Goal: Ask a question

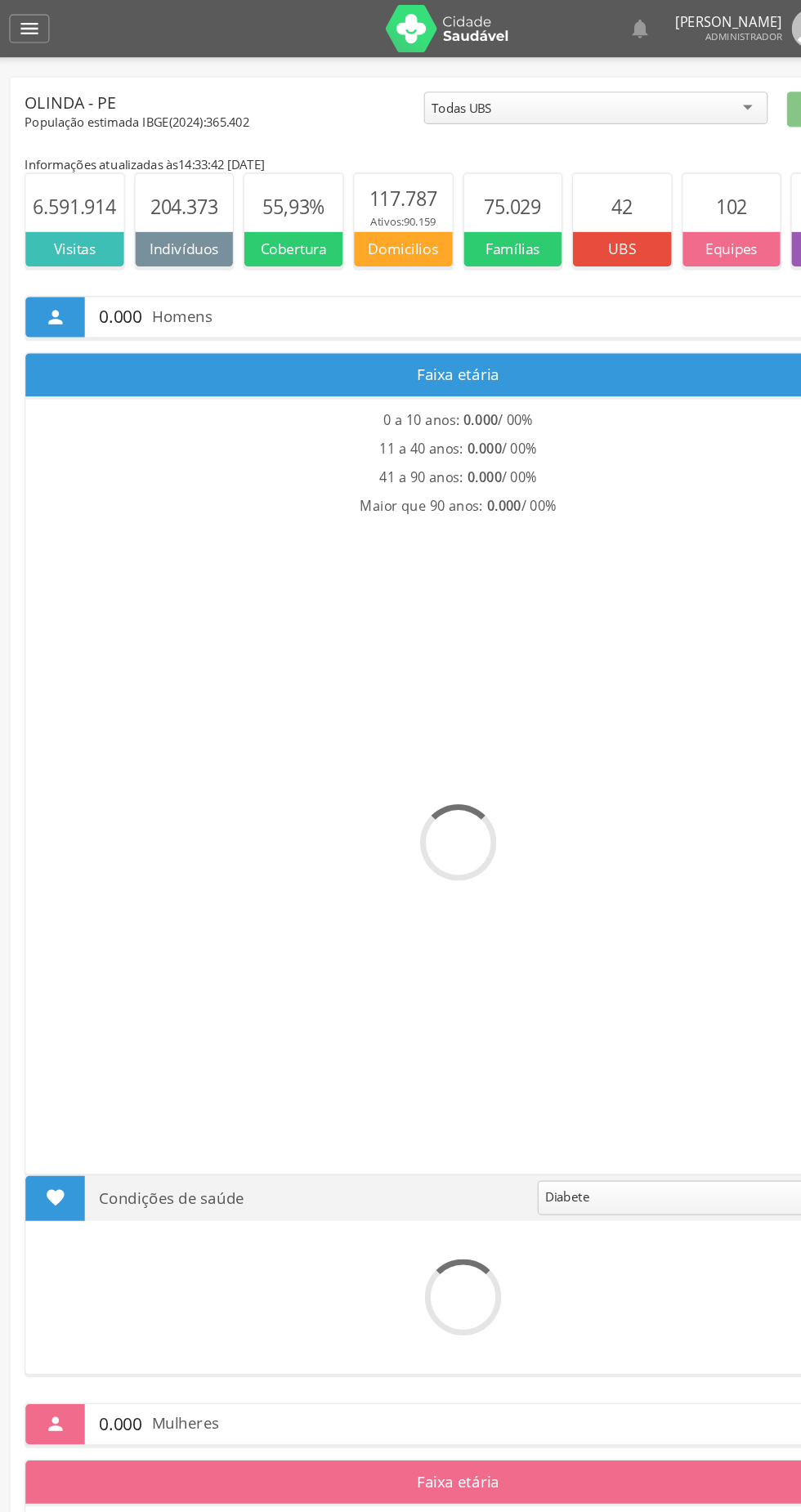
click at [36, 27] on icon "" at bounding box center [34, 24] width 19 height 19
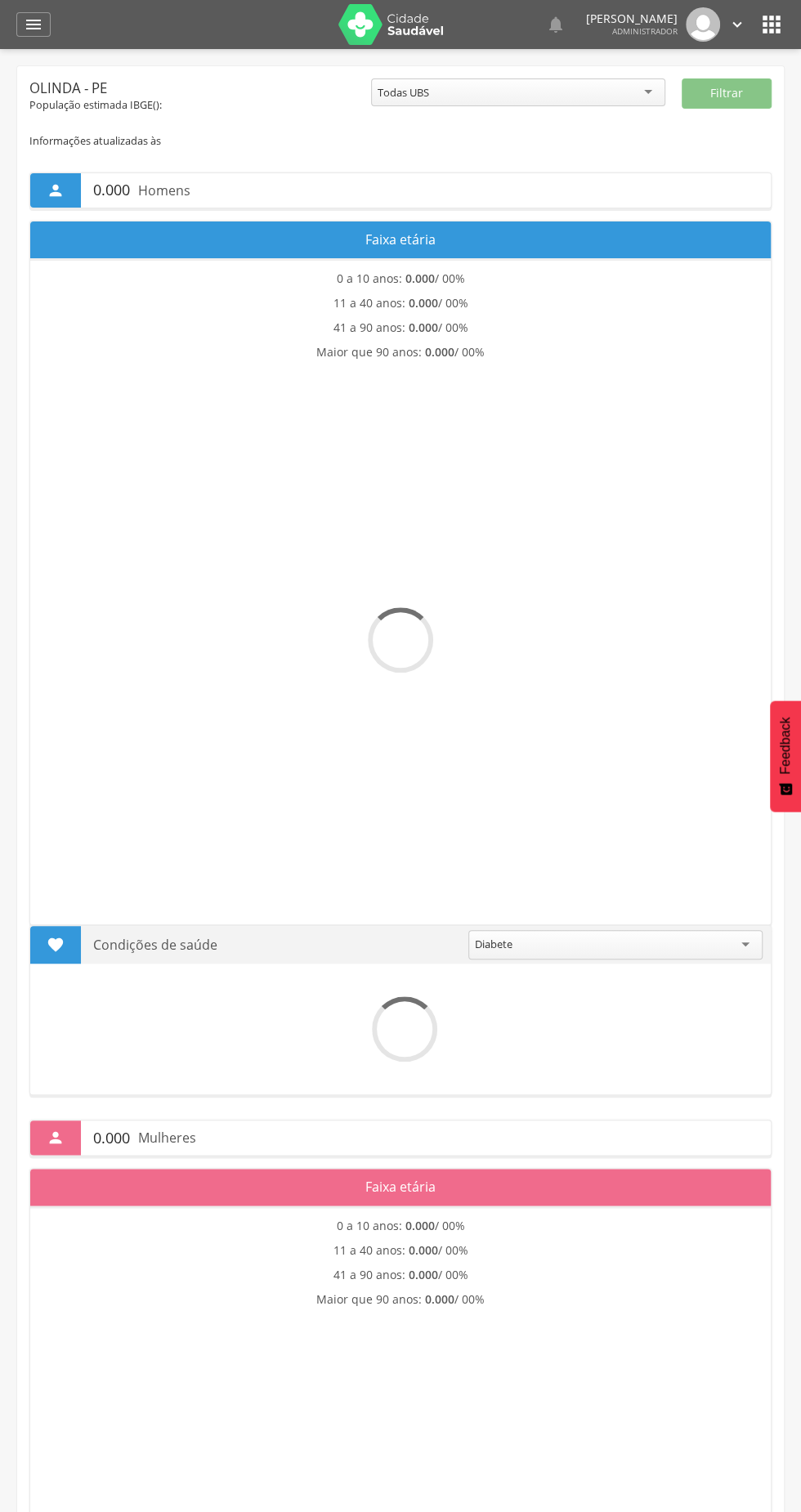
click at [76, 4] on div at bounding box center [197, 24] width 259 height 49
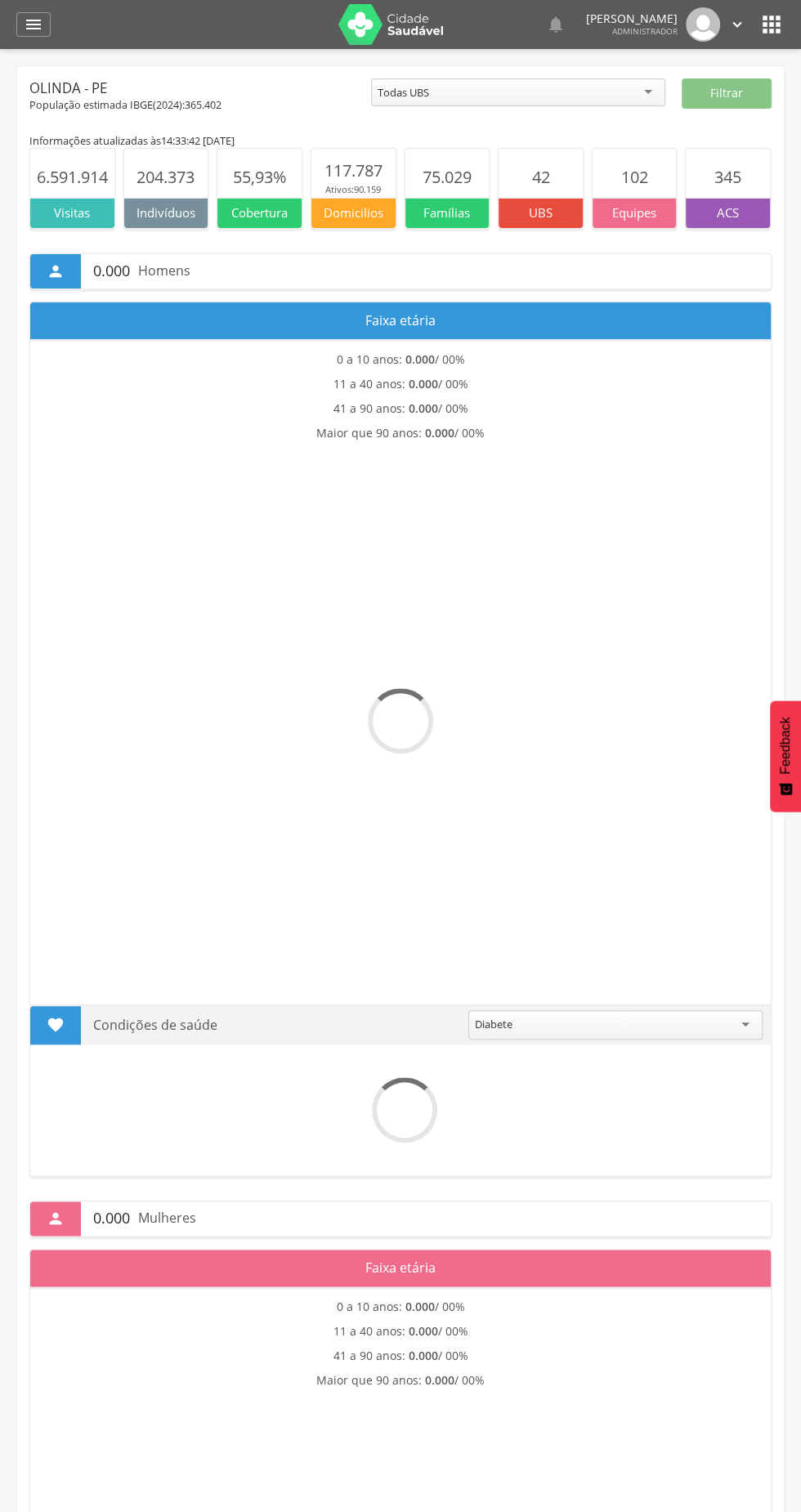
click at [18, 24] on div "" at bounding box center [34, 24] width 35 height 24
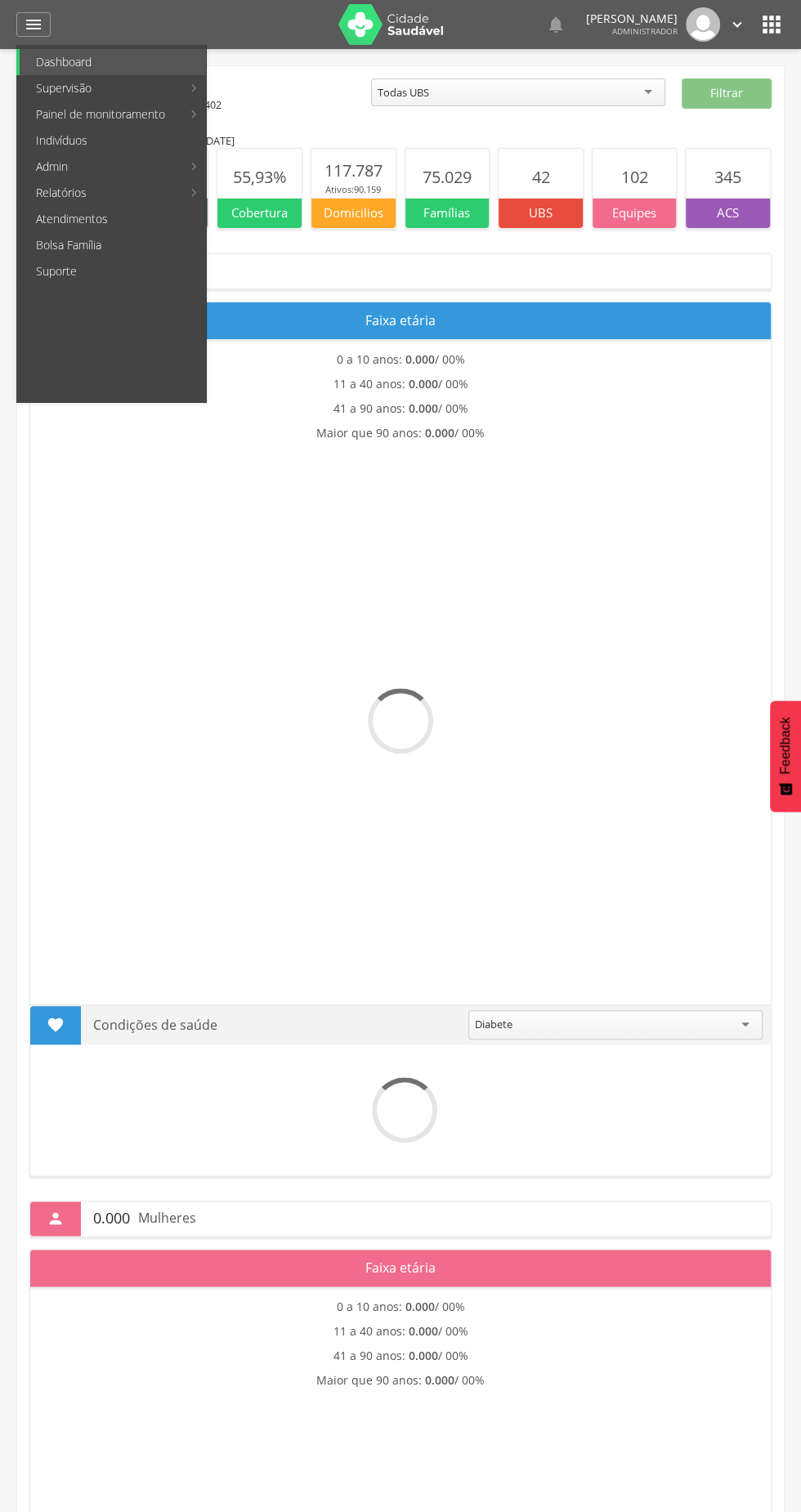
click at [76, 268] on link "Suporte" at bounding box center [112, 271] width 186 height 26
